Goal: Task Accomplishment & Management: Use online tool/utility

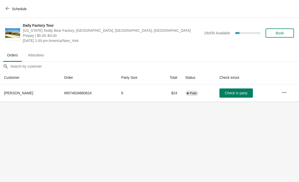
click at [229, 93] on span "Check in party" at bounding box center [236, 93] width 23 height 4
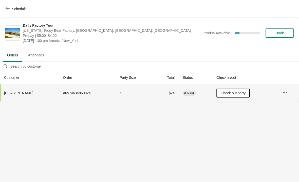
click at [14, 11] on span "Schedule" at bounding box center [19, 9] width 15 height 4
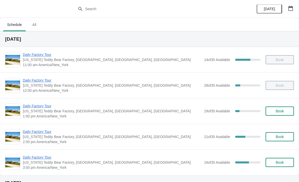
click at [58, 57] on span "Daily Factory Tour" at bounding box center [112, 54] width 179 height 5
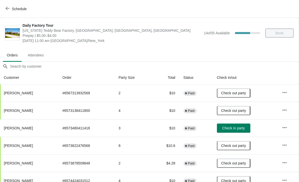
scroll to position [0, 0]
click at [10, 8] on span "Schedule" at bounding box center [17, 8] width 20 height 5
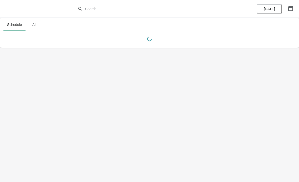
scroll to position [0, 0]
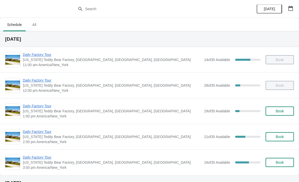
click at [42, 80] on span "Daily Factory Tour" at bounding box center [112, 80] width 179 height 5
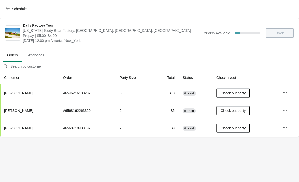
click at [3, 13] on button "Schedule" at bounding box center [17, 8] width 28 height 9
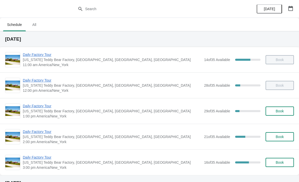
click at [48, 104] on span "Daily Factory Tour" at bounding box center [112, 105] width 179 height 5
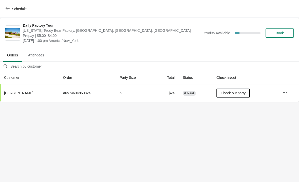
click at [9, 8] on icon "button" at bounding box center [8, 8] width 4 height 3
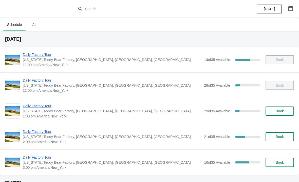
click at [35, 134] on span "Daily Factory Tour" at bounding box center [112, 131] width 179 height 5
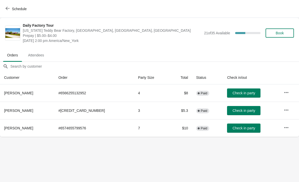
click at [282, 92] on button "button" at bounding box center [286, 92] width 9 height 9
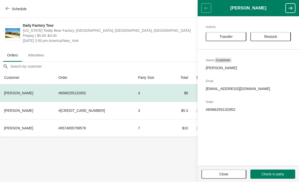
click at [233, 39] on button "Transfer" at bounding box center [226, 36] width 41 height 9
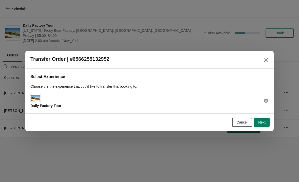
click at [264, 123] on span "Next" at bounding box center [261, 122] width 7 height 4
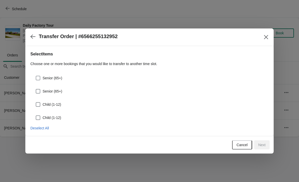
click at [41, 77] on label "Senior (65+)" at bounding box center [48, 77] width 27 height 7
click at [36, 76] on input "Senior (65+)" at bounding box center [36, 76] width 0 height 0
checkbox input "true"
select select "Senior (65+)"
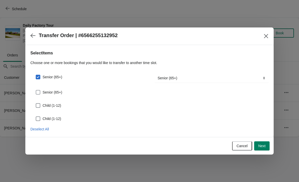
click at [42, 91] on label "Senior (65+)" at bounding box center [48, 91] width 27 height 7
click at [36, 90] on input "Senior (65+)" at bounding box center [36, 90] width 0 height 0
checkbox input "true"
select select "Senior (65+)"
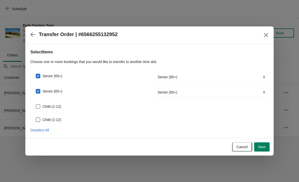
click at [40, 105] on span at bounding box center [38, 106] width 5 height 5
click at [36, 104] on input "Child (1-12)" at bounding box center [36, 104] width 0 height 0
checkbox input "true"
select select "Child (1-12)"
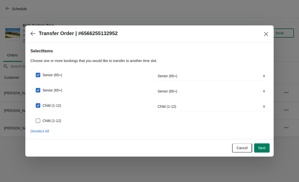
click at [40, 120] on span at bounding box center [38, 120] width 5 height 5
click at [36, 118] on input "Child (1-12)" at bounding box center [36, 118] width 0 height 0
checkbox input "true"
select select "Child (1-12)"
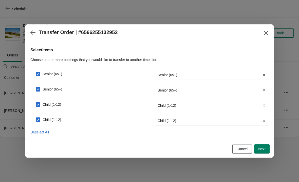
click at [275, 160] on div at bounding box center [149, 91] width 299 height 182
click at [264, 151] on span "Next" at bounding box center [261, 149] width 7 height 4
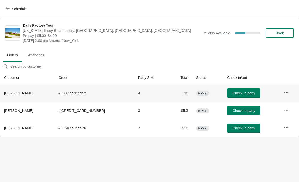
click at [280, 94] on td at bounding box center [289, 92] width 19 height 17
click at [285, 92] on icon "button" at bounding box center [286, 92] width 5 height 5
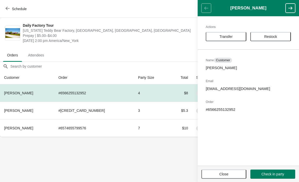
click at [236, 39] on button "Transfer" at bounding box center [226, 36] width 41 height 9
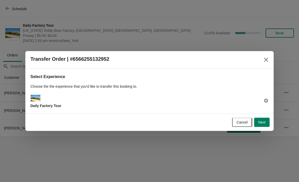
click at [263, 124] on button "Next" at bounding box center [261, 121] width 15 height 9
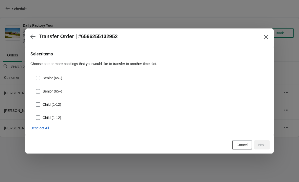
click at [40, 77] on span at bounding box center [38, 78] width 5 height 5
click at [36, 76] on input "Senior (65+)" at bounding box center [36, 76] width 0 height 0
checkbox input "true"
select select "Senior (65+)"
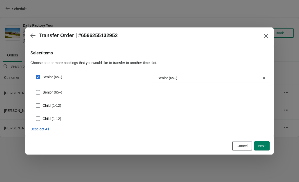
click at [40, 91] on span at bounding box center [38, 92] width 5 height 5
click at [36, 90] on input "Senior (65+)" at bounding box center [36, 90] width 0 height 0
checkbox input "true"
select select "Senior (65+)"
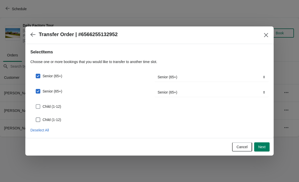
click at [40, 106] on span at bounding box center [38, 106] width 5 height 5
click at [36, 104] on input "Child (1-12)" at bounding box center [36, 104] width 0 height 0
checkbox input "true"
select select "Child (1-12)"
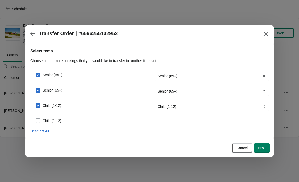
click at [40, 121] on span at bounding box center [38, 120] width 5 height 5
click at [36, 118] on input "Child (1-12)" at bounding box center [36, 118] width 0 height 0
checkbox input "true"
select select "Child (1-12)"
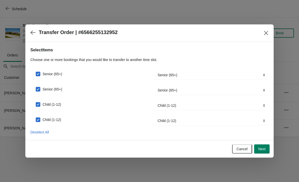
click at [260, 152] on button "Next" at bounding box center [261, 148] width 15 height 9
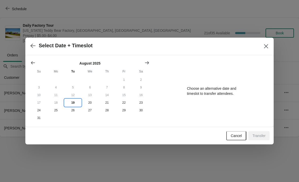
click at [75, 104] on button "19" at bounding box center [72, 103] width 17 height 8
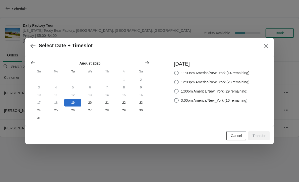
click at [175, 91] on span at bounding box center [176, 91] width 5 height 5
click at [174, 89] on input "1:00pm America/New_York (29 remaining)" at bounding box center [174, 89] width 0 height 0
radio input "true"
click at [260, 139] on button "Transfer" at bounding box center [258, 135] width 21 height 9
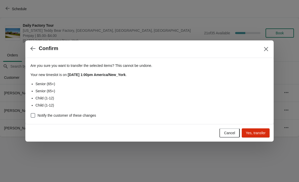
click at [255, 135] on button "Yes, transfer" at bounding box center [256, 132] width 28 height 9
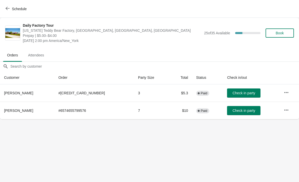
click at [9, 11] on span "button" at bounding box center [8, 8] width 4 height 5
